Goal: Connect with others: Connect with others

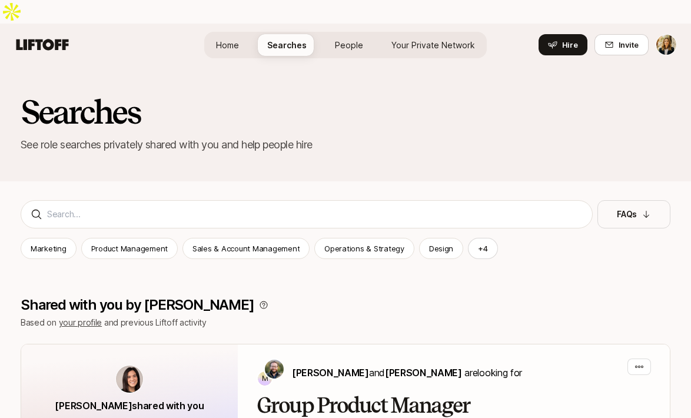
click at [357, 39] on span "People" at bounding box center [349, 45] width 28 height 12
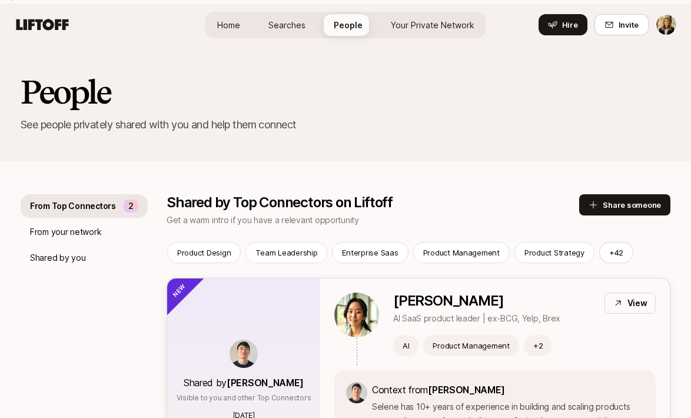
scroll to position [117, 0]
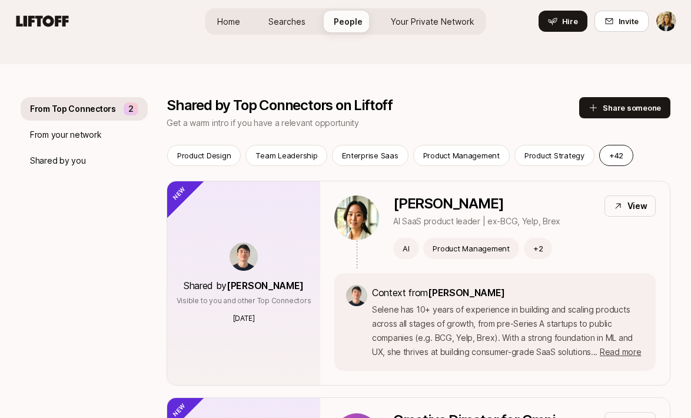
click at [608, 145] on button "+ 42" at bounding box center [616, 155] width 34 height 21
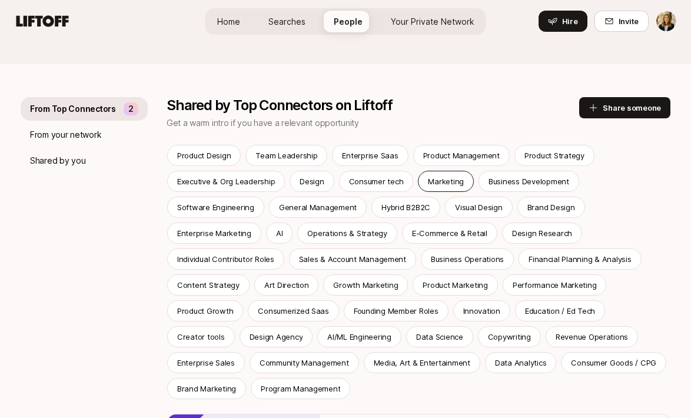
click at [459, 171] on div "Marketing" at bounding box center [446, 181] width 56 height 21
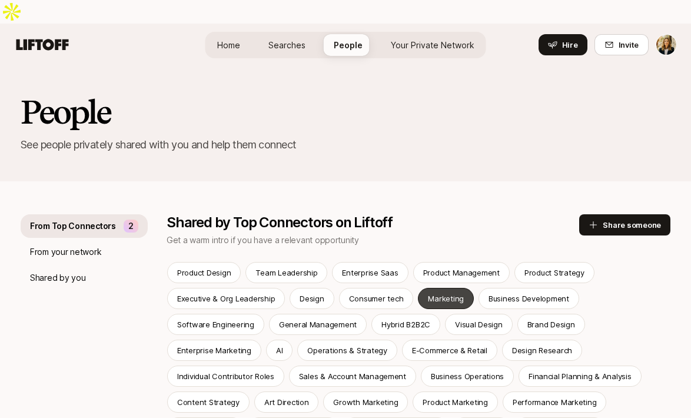
click at [441, 293] on p "Marketing" at bounding box center [446, 299] width 36 height 12
click at [447, 262] on div "Product Management" at bounding box center [461, 272] width 97 height 21
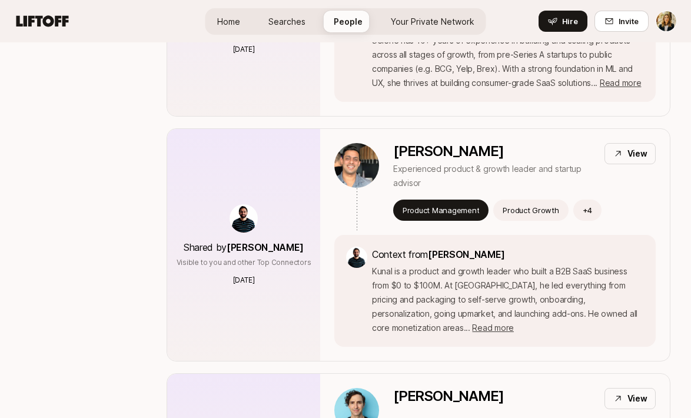
scroll to position [620, 0]
click at [431, 142] on p "[PERSON_NAME]" at bounding box center [494, 150] width 202 height 16
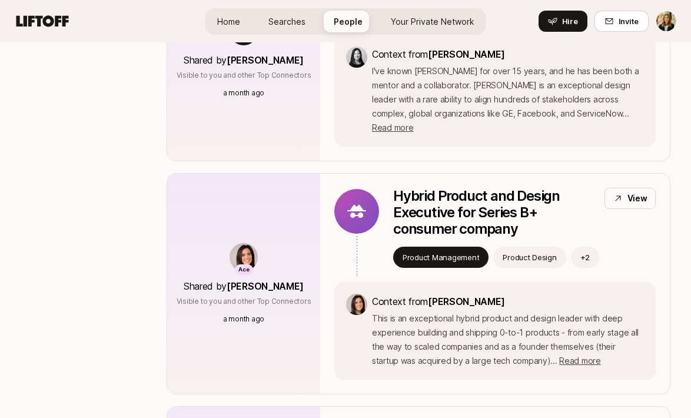
scroll to position [1220, 0]
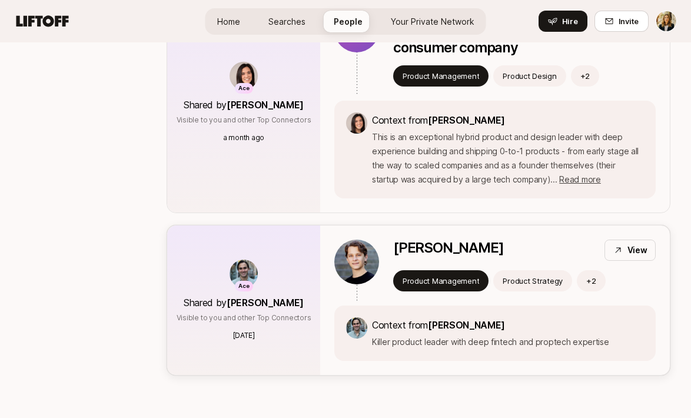
click at [425, 240] on p "Alex Pilskin" at bounding box center [448, 248] width 110 height 16
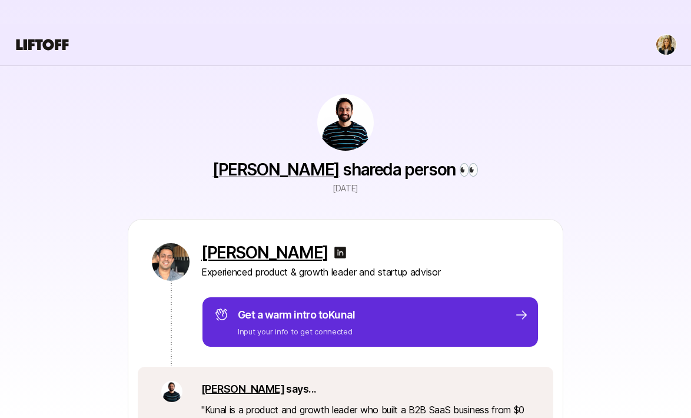
click at [288, 243] on p "[PERSON_NAME]" at bounding box center [264, 252] width 127 height 19
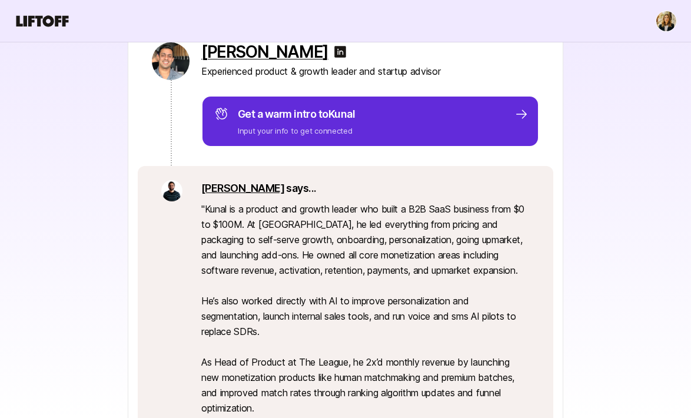
scroll to position [235, 0]
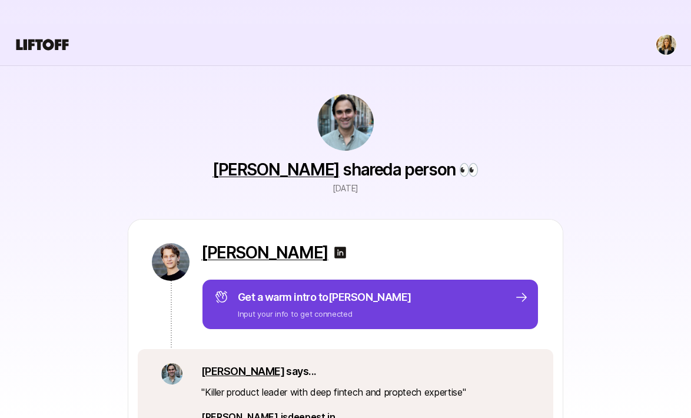
scroll to position [94, 0]
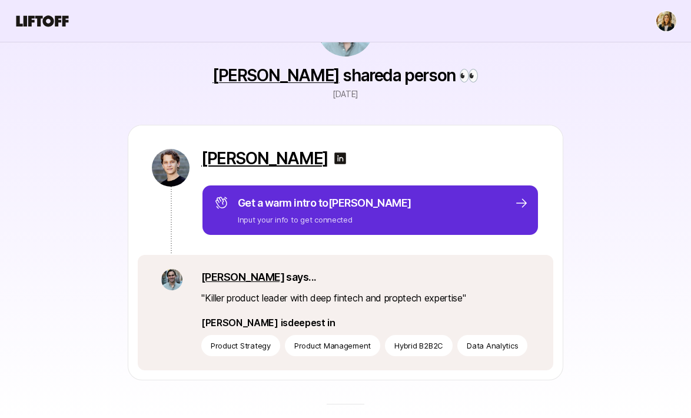
click at [256, 149] on p "[PERSON_NAME]" at bounding box center [264, 158] width 127 height 19
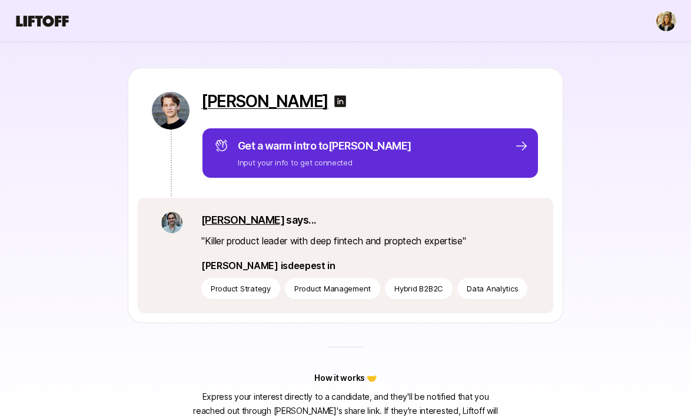
scroll to position [0, 0]
